Goal: Task Accomplishment & Management: Use online tool/utility

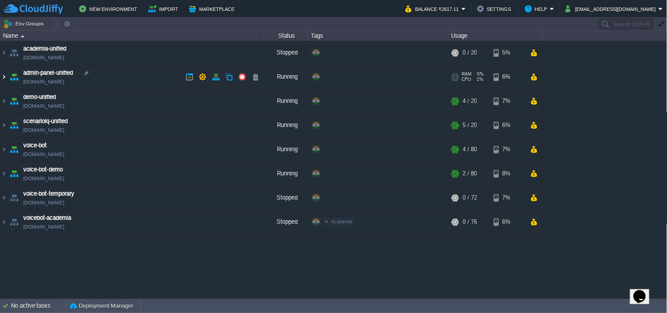
click at [5, 76] on img at bounding box center [3, 77] width 7 height 24
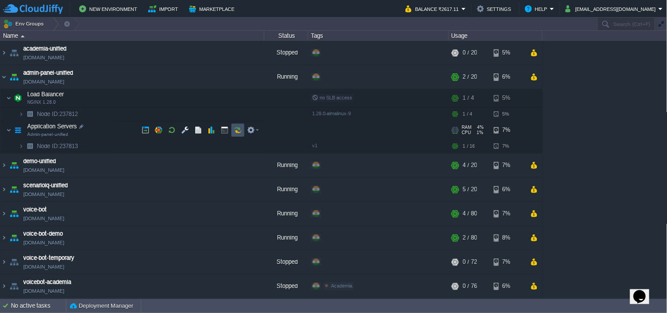
click at [238, 130] on button "button" at bounding box center [238, 130] width 8 height 8
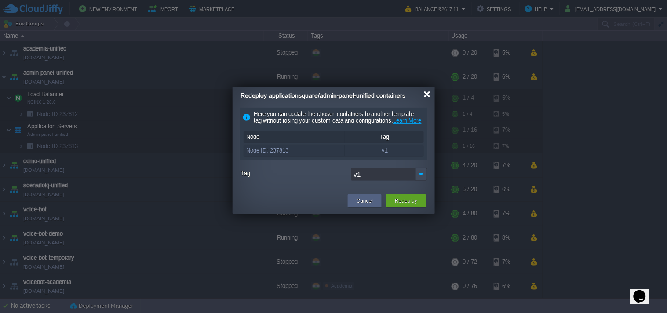
click at [427, 93] on div at bounding box center [427, 94] width 7 height 7
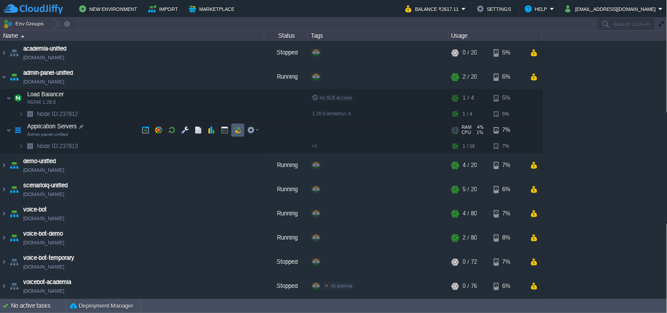
click at [235, 130] on button "button" at bounding box center [238, 130] width 8 height 8
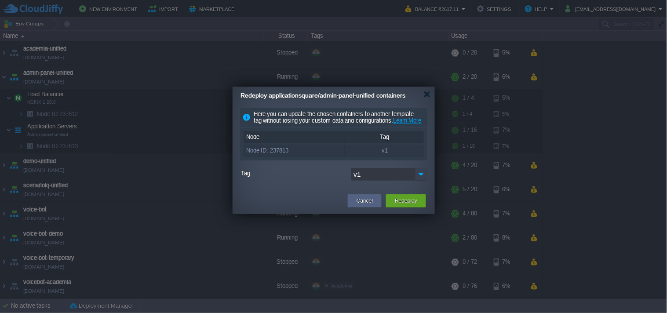
click at [420, 181] on img at bounding box center [421, 174] width 12 height 13
click at [375, 200] on div "v2" at bounding box center [389, 200] width 76 height 15
type input "v2"
click at [404, 205] on button "Redeploy" at bounding box center [406, 201] width 22 height 9
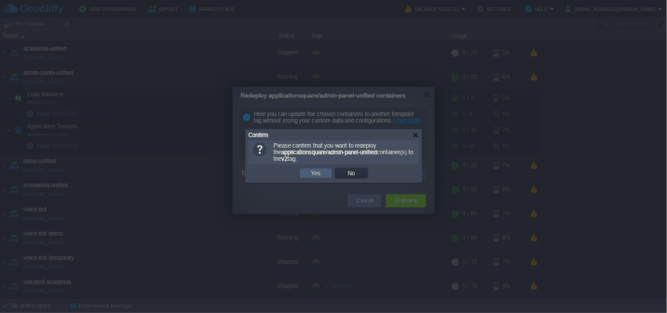
click at [310, 173] on button "Yes" at bounding box center [316, 173] width 15 height 8
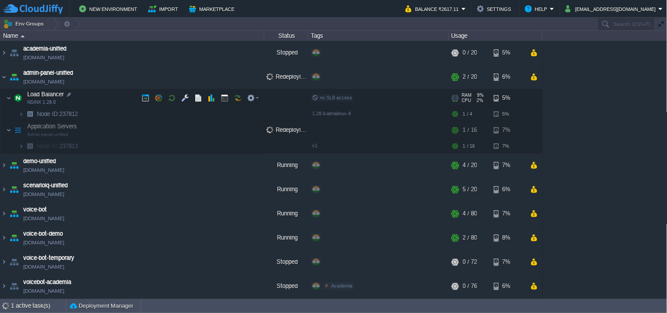
click at [440, 98] on div "no SLB access" at bounding box center [378, 98] width 138 height 18
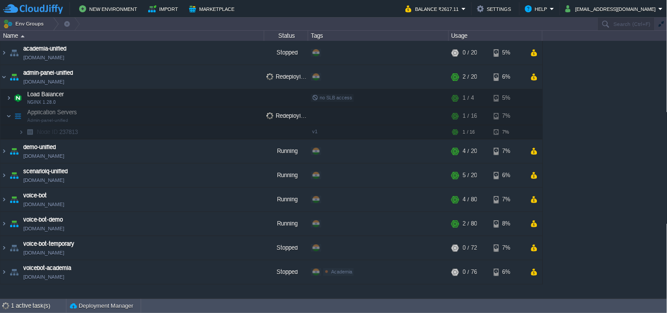
click at [612, 103] on div "academia-unified [DOMAIN_NAME] Stopped + Add to Env Group RAM 0% CPU 0% 0 / 20 …" at bounding box center [333, 169] width 667 height 257
click at [6, 78] on img at bounding box center [3, 77] width 7 height 24
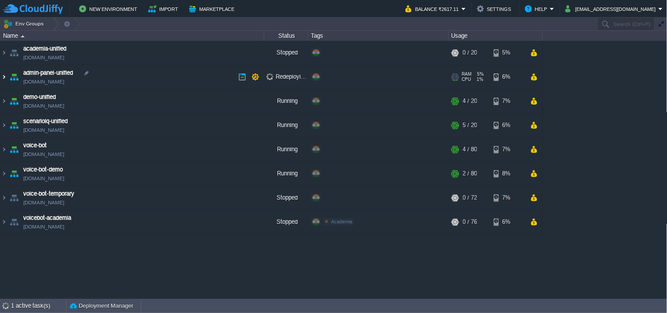
click at [6, 78] on img at bounding box center [3, 77] width 7 height 24
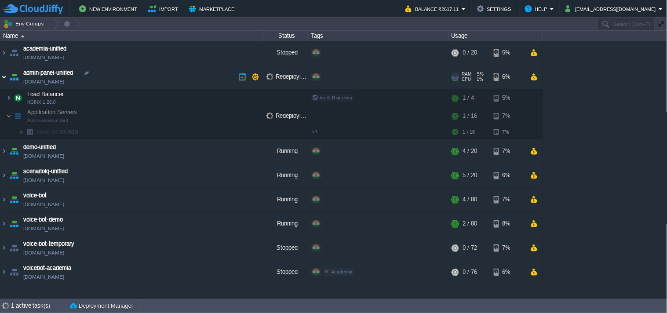
click at [6, 78] on img at bounding box center [3, 77] width 7 height 24
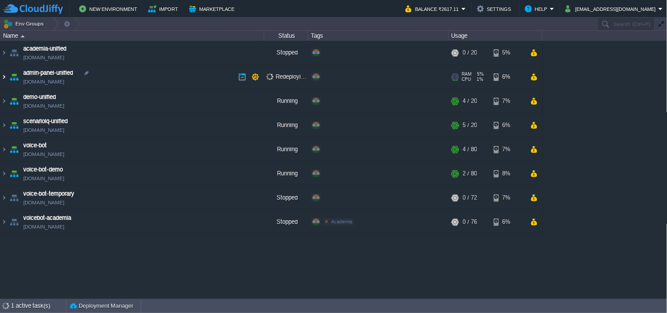
click at [6, 78] on img at bounding box center [3, 77] width 7 height 24
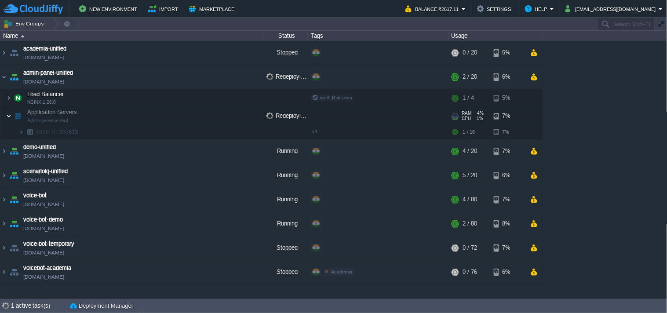
click at [8, 115] on img at bounding box center [8, 116] width 5 height 18
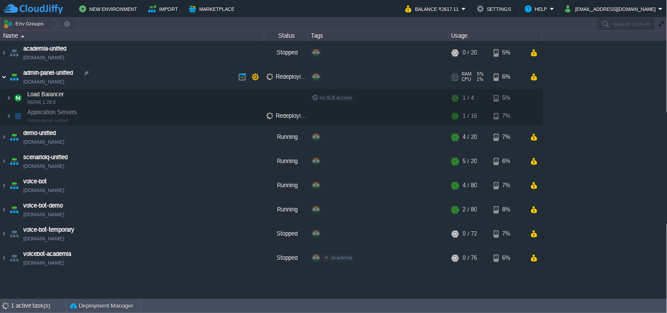
click at [6, 75] on img at bounding box center [3, 77] width 7 height 24
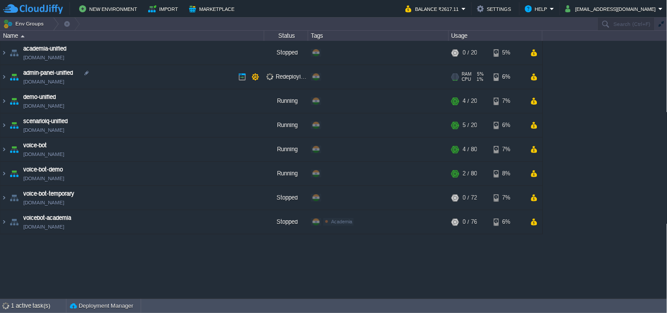
click at [64, 82] on link "[DOMAIN_NAME]" at bounding box center [43, 81] width 41 height 9
click at [7, 74] on img at bounding box center [3, 77] width 7 height 24
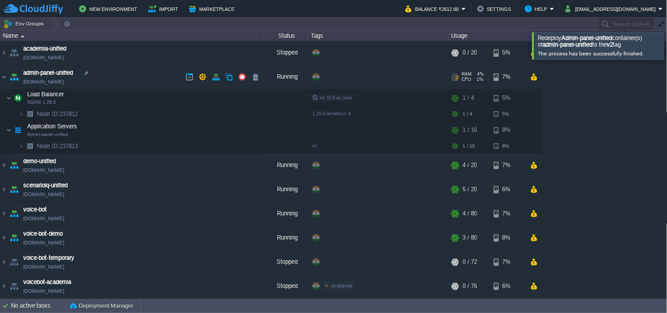
click at [47, 81] on link "[DOMAIN_NAME]" at bounding box center [43, 81] width 41 height 9
click at [2, 69] on img at bounding box center [3, 77] width 7 height 24
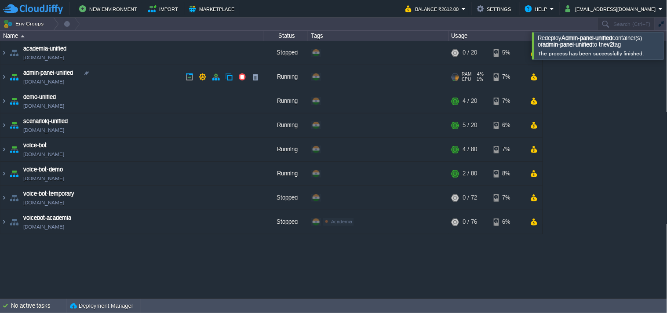
click at [64, 80] on link "[DOMAIN_NAME]" at bounding box center [43, 81] width 41 height 9
click at [53, 107] on link "[DOMAIN_NAME]" at bounding box center [43, 106] width 41 height 9
